Goal: Task Accomplishment & Management: Complete application form

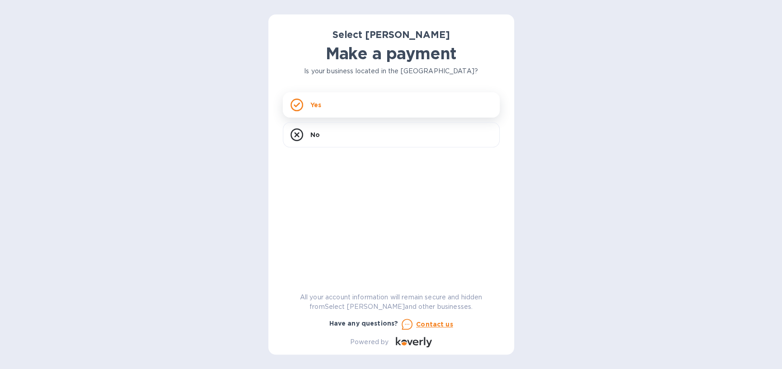
click at [385, 105] on div "Yes" at bounding box center [391, 104] width 217 height 25
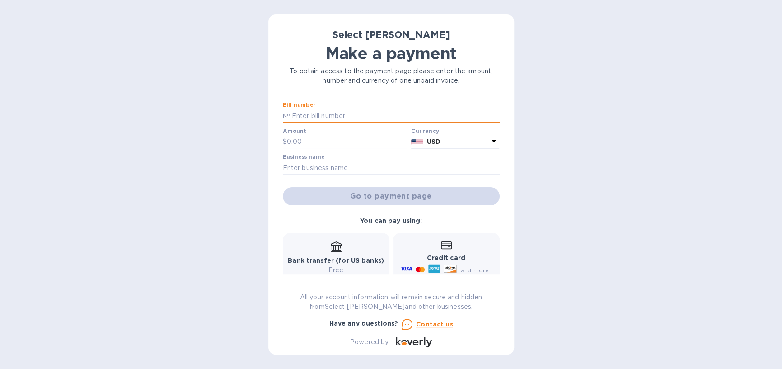
click at [334, 118] on input "text" at bounding box center [395, 116] width 210 height 14
type input "SS-263533"
click at [325, 136] on input "text" at bounding box center [347, 142] width 121 height 14
type input "497"
click at [308, 169] on input "text" at bounding box center [391, 168] width 217 height 14
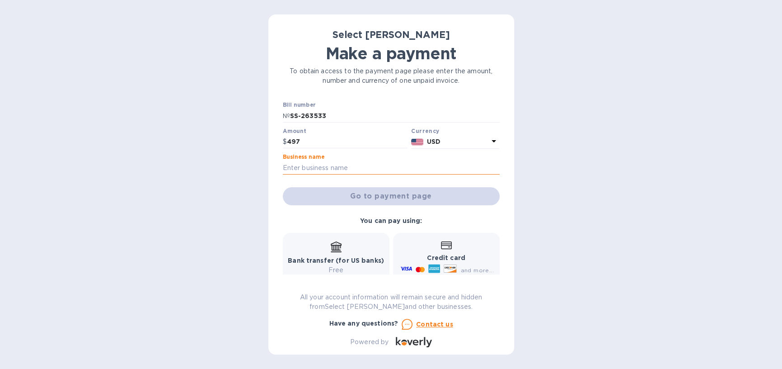
type input "Heritage Tavern"
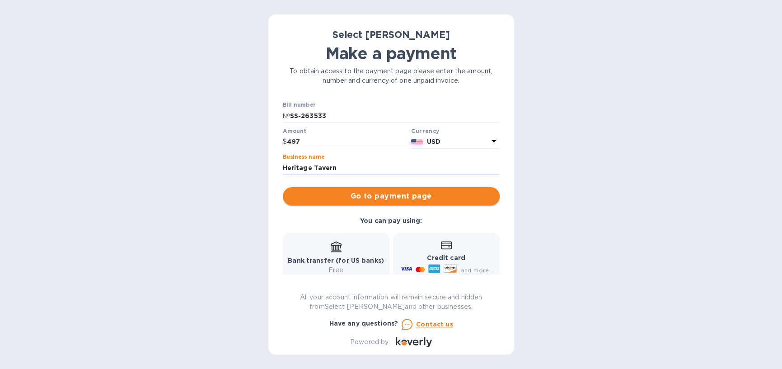
click at [422, 201] on span "Go to payment page" at bounding box center [391, 196] width 202 height 11
